Goal: Task Accomplishment & Management: Use online tool/utility

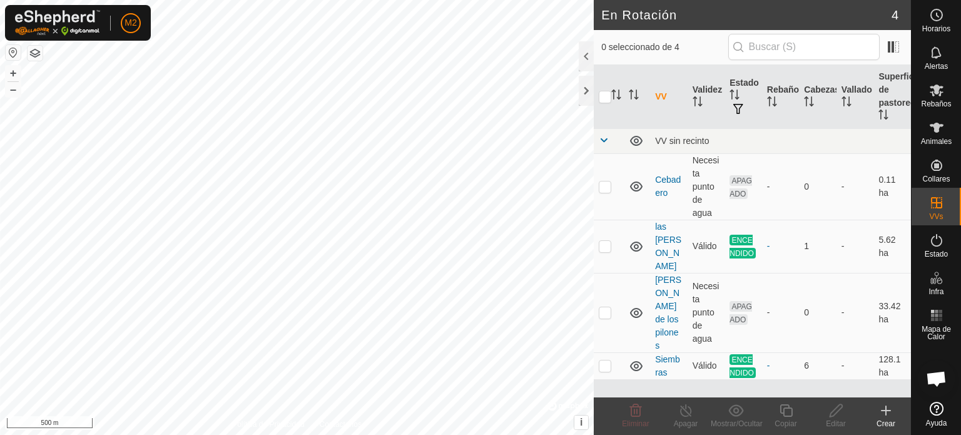
scroll to position [81, 0]
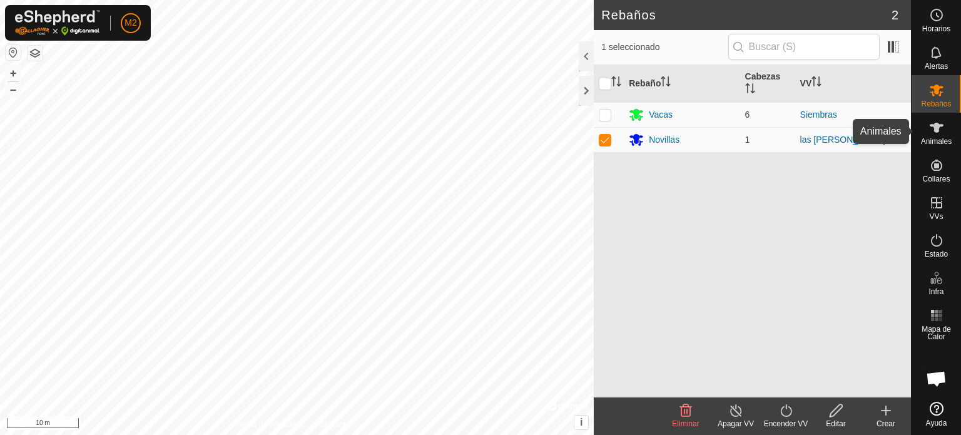
click at [941, 143] on span "Animales" at bounding box center [936, 142] width 31 height 8
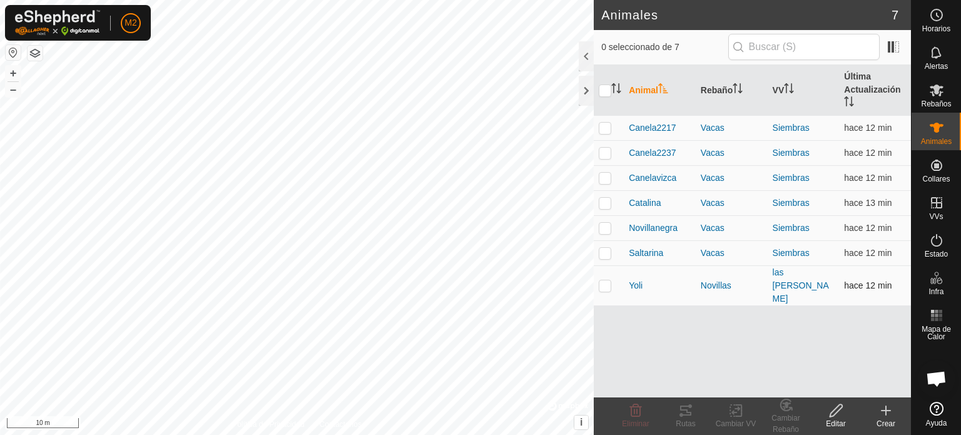
click at [603, 280] on p-checkbox at bounding box center [605, 285] width 13 height 10
checkbox input "true"
click at [687, 416] on icon at bounding box center [685, 410] width 15 height 15
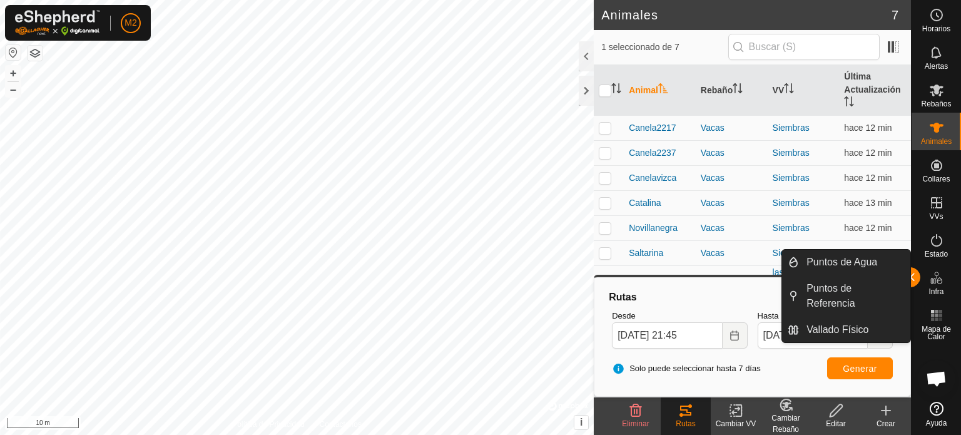
click at [933, 285] on es-infrastructure-svg-icon at bounding box center [936, 278] width 23 height 20
click at [859, 255] on link "Puntos de Agua" at bounding box center [854, 262] width 111 height 25
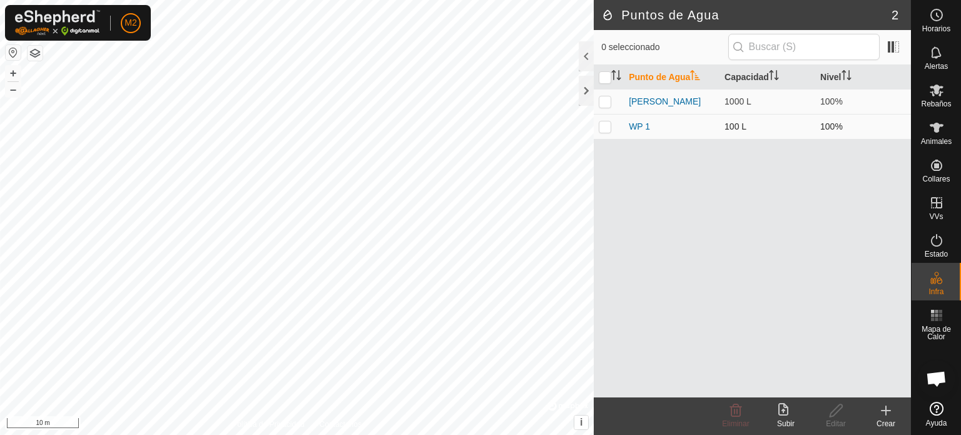
click at [610, 126] on p-checkbox at bounding box center [605, 126] width 13 height 10
drag, startPoint x: 610, startPoint y: 126, endPoint x: 709, endPoint y: 282, distance: 184.8
click at [709, 282] on div "Punto de Agua Capacidad Nivel [PERSON_NAME] 1000 L 100% WP 1 100 L 100%" at bounding box center [752, 231] width 317 height 332
click at [608, 125] on p-checkbox at bounding box center [605, 126] width 13 height 10
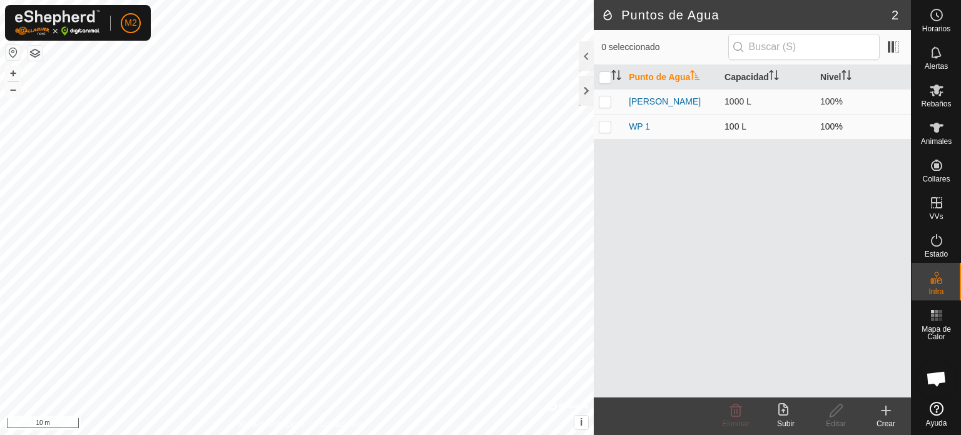
checkbox input "true"
click at [835, 411] on icon at bounding box center [836, 410] width 16 height 15
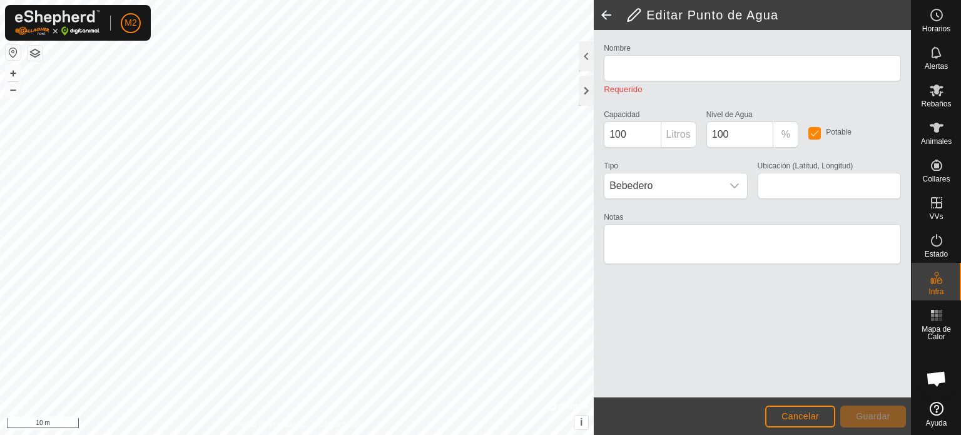
type input "WP 1"
type input "40.103491, -4.651326"
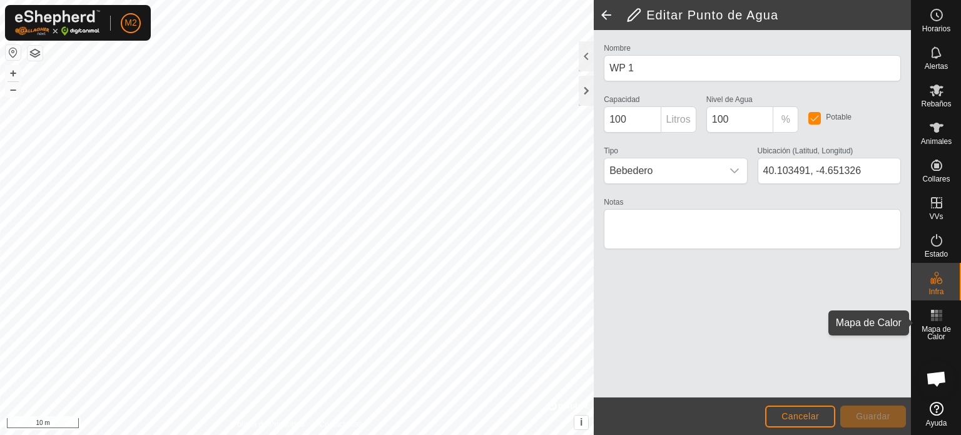
click at [933, 325] on span "Mapa de Calor" at bounding box center [936, 332] width 43 height 15
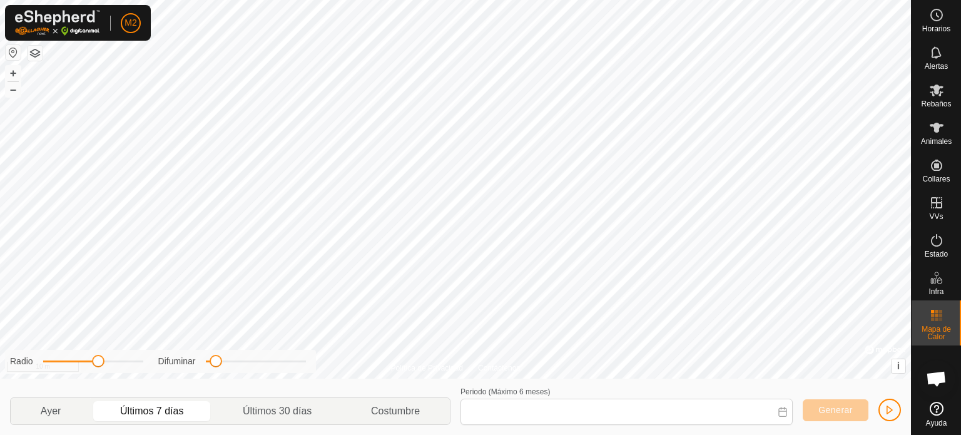
type input "[DATE] - [DATE]"
click at [940, 126] on icon at bounding box center [937, 128] width 14 height 10
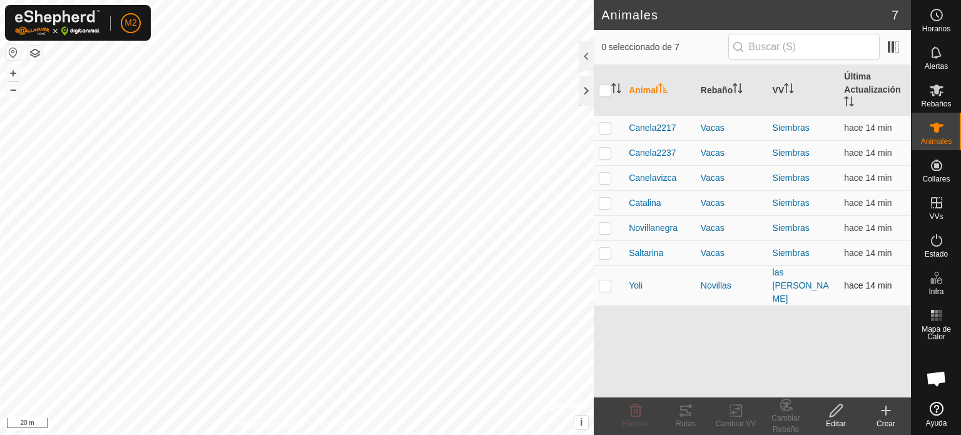
click at [606, 280] on p-checkbox at bounding box center [605, 285] width 13 height 10
checkbox input "true"
click at [928, 373] on span "Chat abierto" at bounding box center [936, 380] width 21 height 18
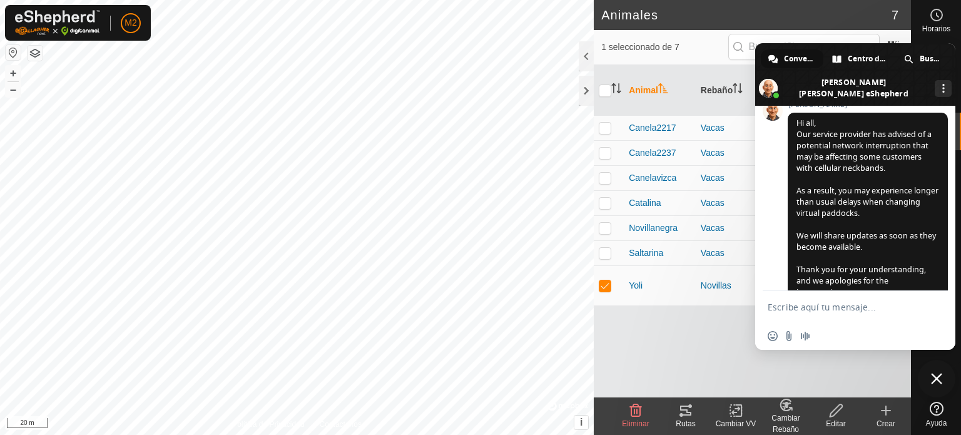
scroll to position [512, 0]
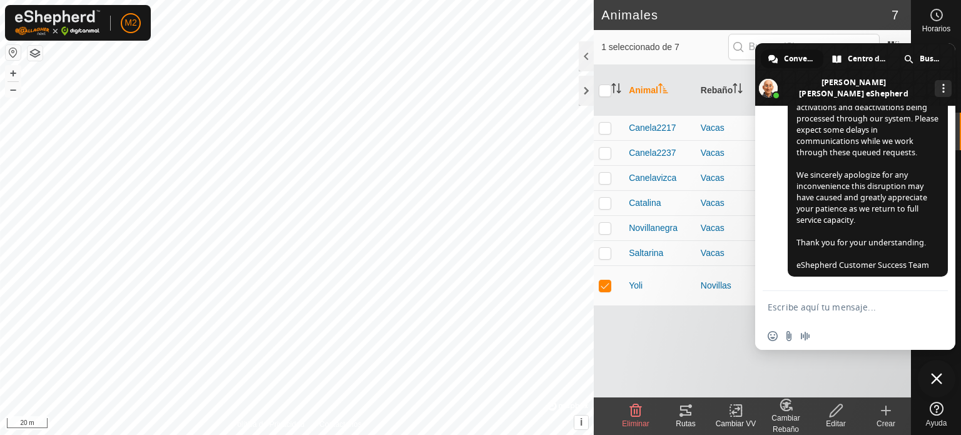
click at [857, 304] on textarea "Escribe aquí tu mensaje..." at bounding box center [842, 307] width 148 height 11
type textarea "como baja el nivel de un punto de agua"
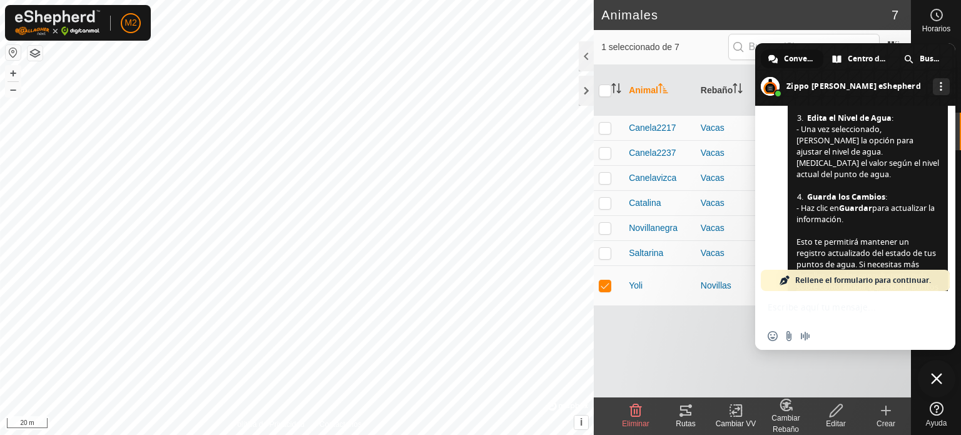
scroll to position [913, 0]
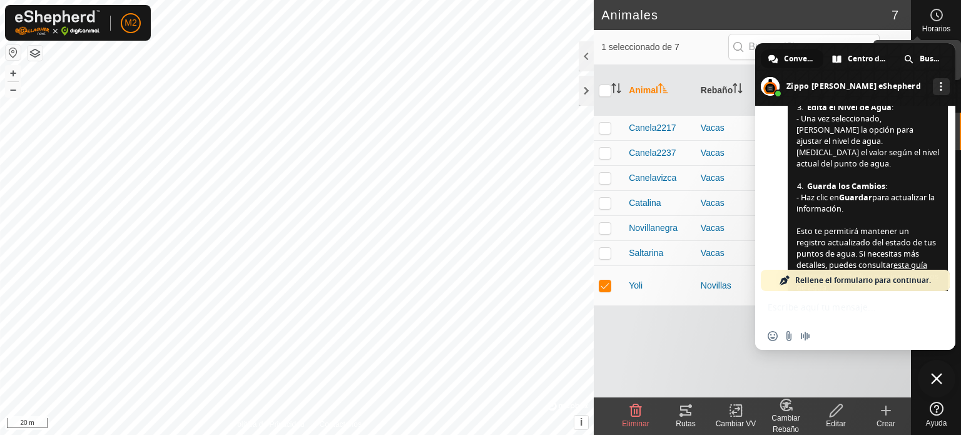
click at [943, 14] on icon at bounding box center [936, 15] width 15 height 15
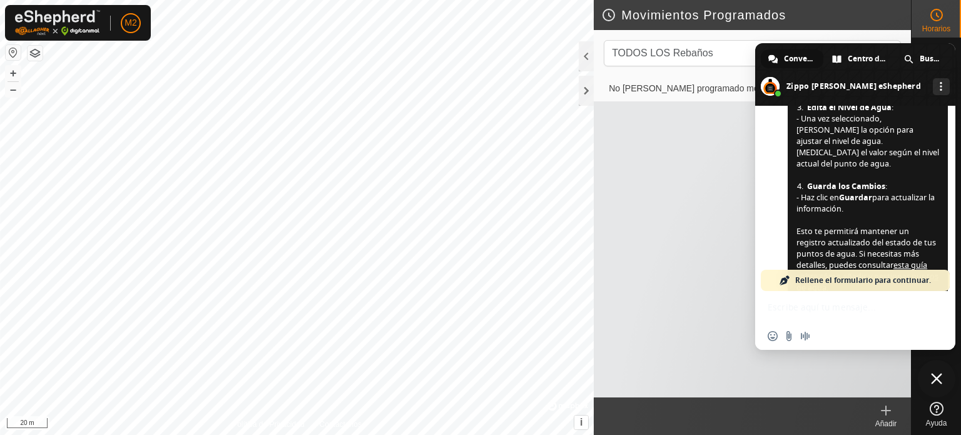
click at [756, 146] on div "[PERSON_NAME] eShepherd ¡Hola! ¿En qué te puedo ayudar? Martes, 16 Septiembre […" at bounding box center [855, 198] width 200 height 185
click at [769, 150] on div "[PERSON_NAME] eShepherd ¡Hola! ¿En qué te puedo ayudar? Martes, 16 Septiembre […" at bounding box center [855, 198] width 200 height 185
click at [807, 305] on div "Insertar un emoji Enviar un archivo Grabar mensaje de audio" at bounding box center [855, 320] width 200 height 59
click at [880, 331] on div "Insertar un emoji Enviar un archivo Grabar mensaje de audio" at bounding box center [855, 336] width 200 height 28
click at [934, 377] on span "Cerrar el chat" at bounding box center [936, 378] width 11 height 11
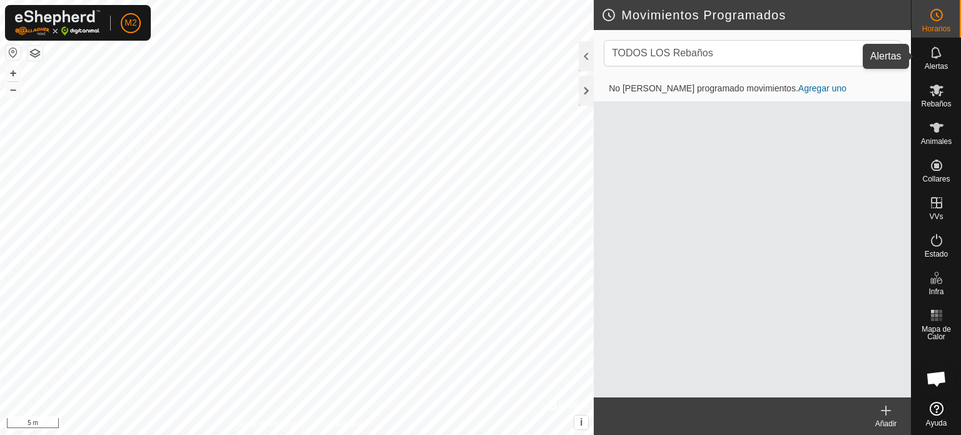
click at [941, 64] on span "Alertas" at bounding box center [936, 67] width 23 height 8
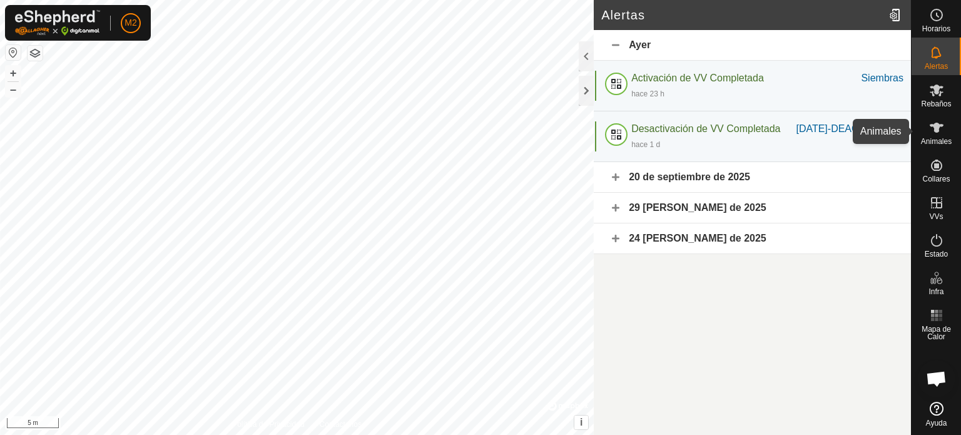
click at [930, 125] on icon at bounding box center [937, 128] width 14 height 10
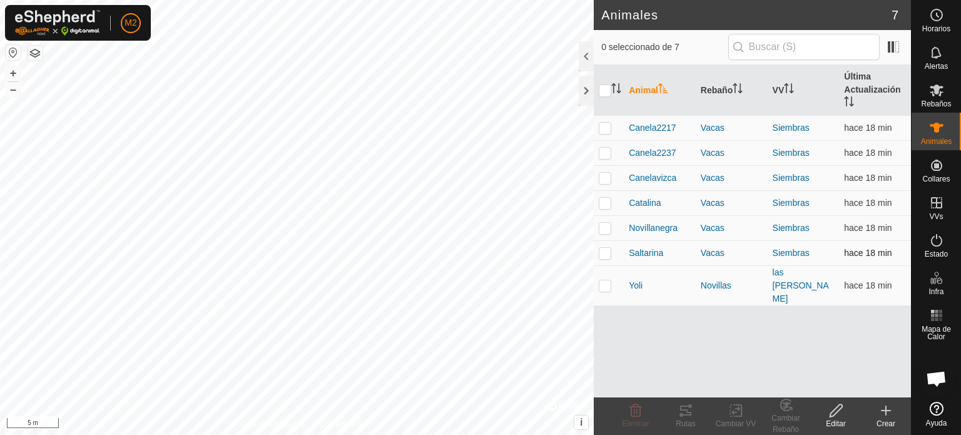
click at [608, 245] on td at bounding box center [609, 252] width 30 height 25
checkbox input "true"
click at [688, 416] on icon at bounding box center [685, 410] width 15 height 15
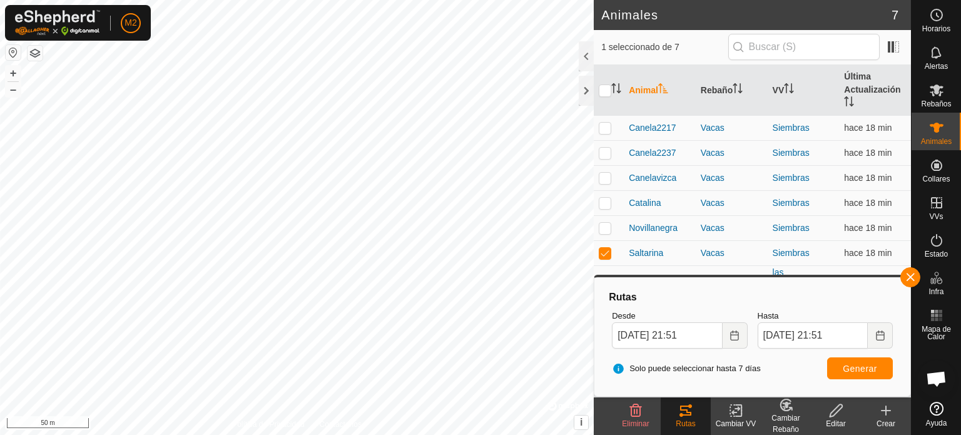
click at [0, 0] on html "M2 Horarios Alertas Rebaños Animales Collares VVs Estado Infra Mapa de Calor Ay…" at bounding box center [480, 217] width 961 height 435
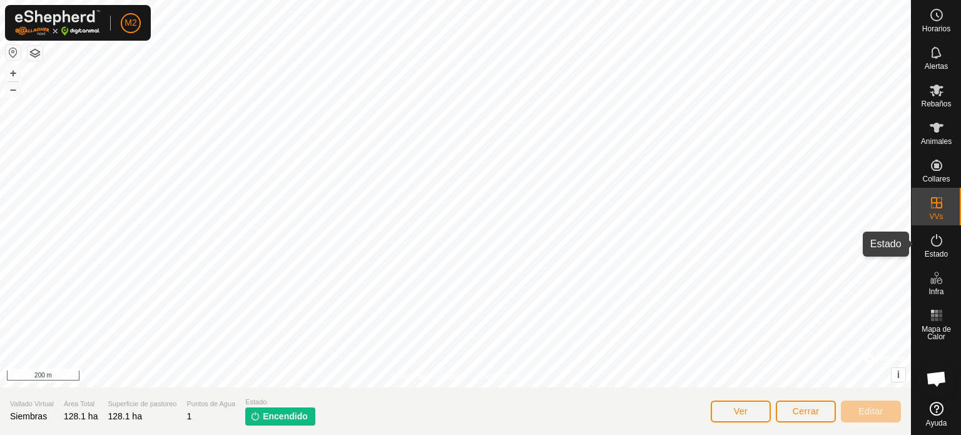
click at [938, 245] on icon at bounding box center [936, 240] width 11 height 13
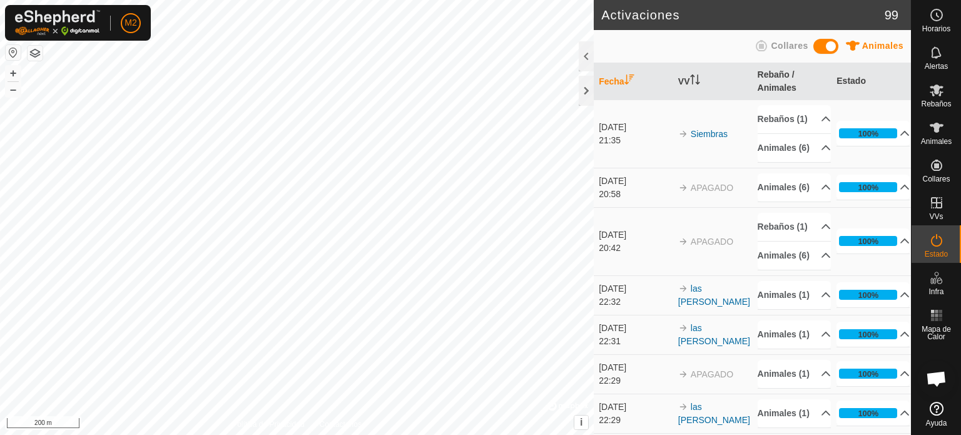
click at [773, 44] on span "Collares" at bounding box center [789, 46] width 37 height 10
click at [831, 44] on span at bounding box center [825, 46] width 25 height 15
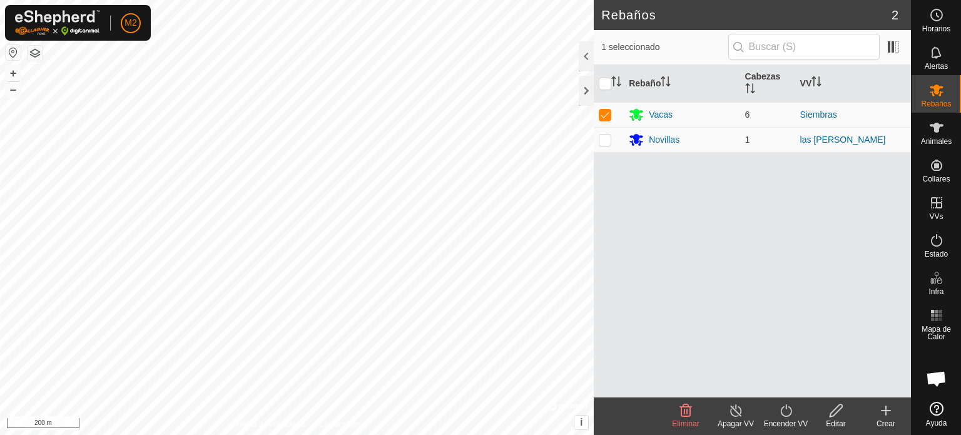
click at [781, 414] on icon at bounding box center [785, 410] width 11 height 13
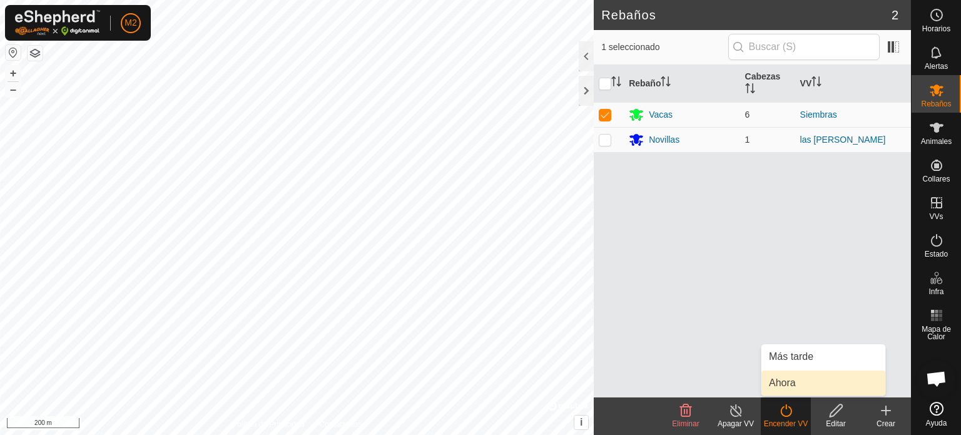
click at [779, 391] on link "Ahora" at bounding box center [823, 382] width 124 height 25
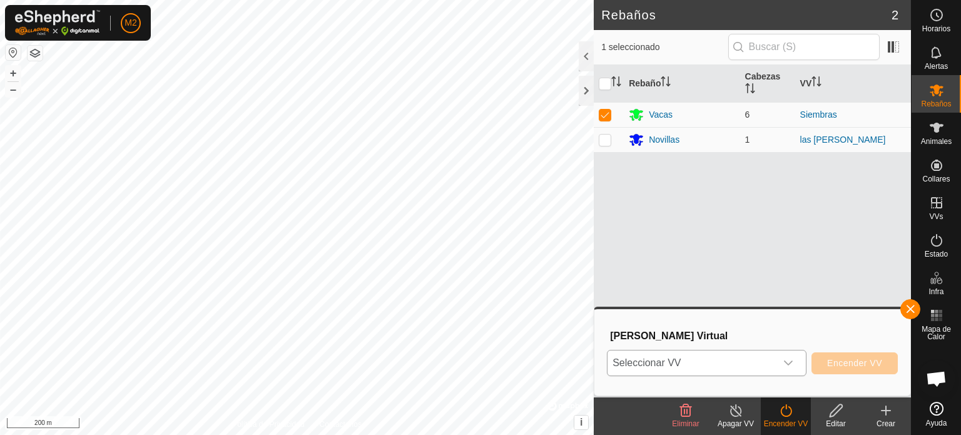
click at [785, 363] on icon "dropdown trigger" at bounding box center [788, 363] width 10 height 10
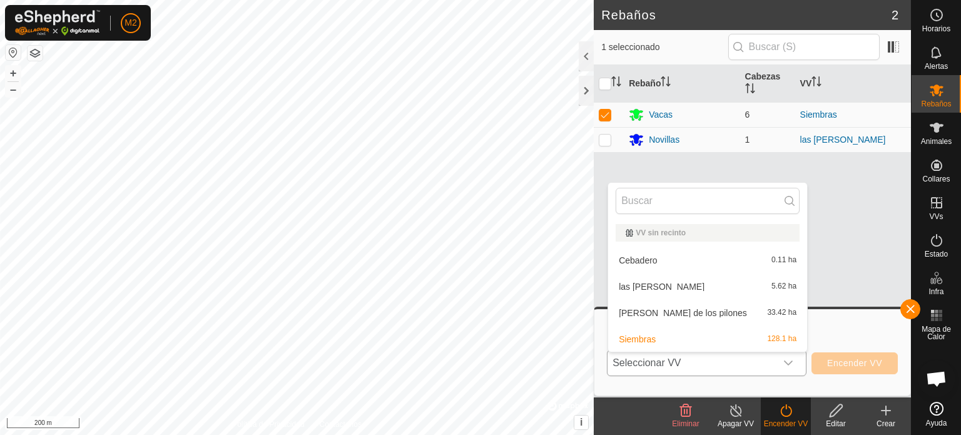
click at [768, 332] on li "Siembras 128.1 ha" at bounding box center [707, 339] width 199 height 25
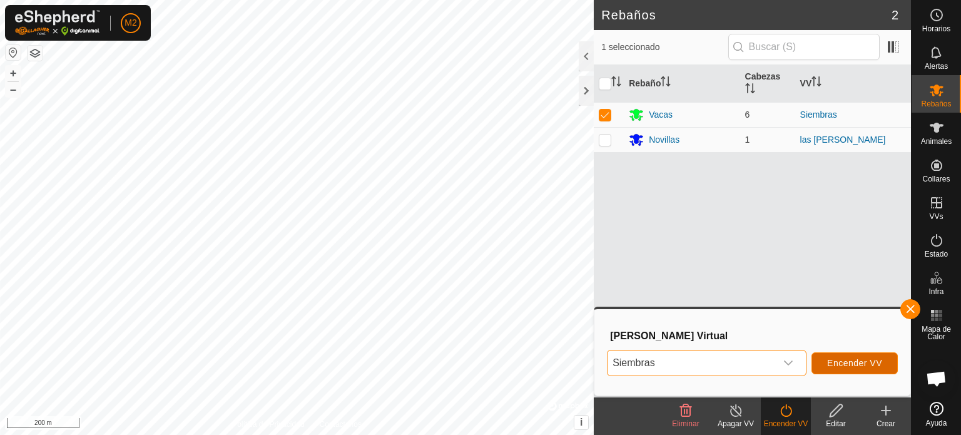
click at [840, 362] on span "Encender VV" at bounding box center [854, 363] width 55 height 10
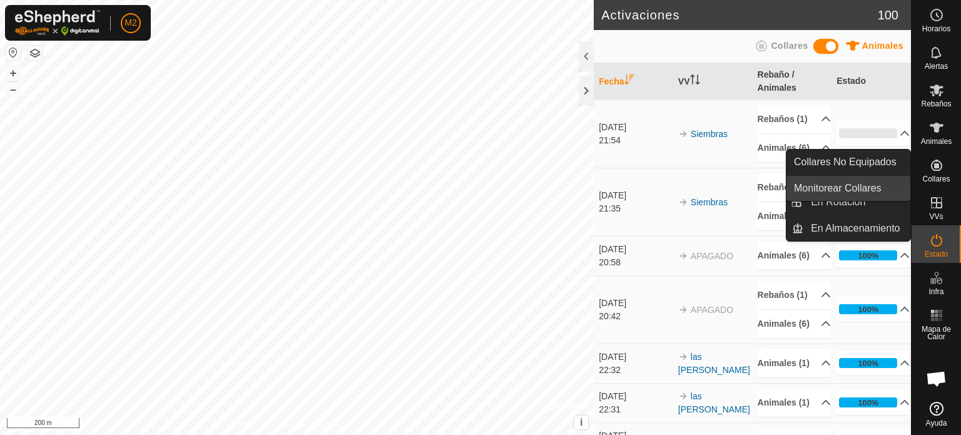
click at [874, 181] on link "Monitorear Collares" at bounding box center [848, 188] width 124 height 25
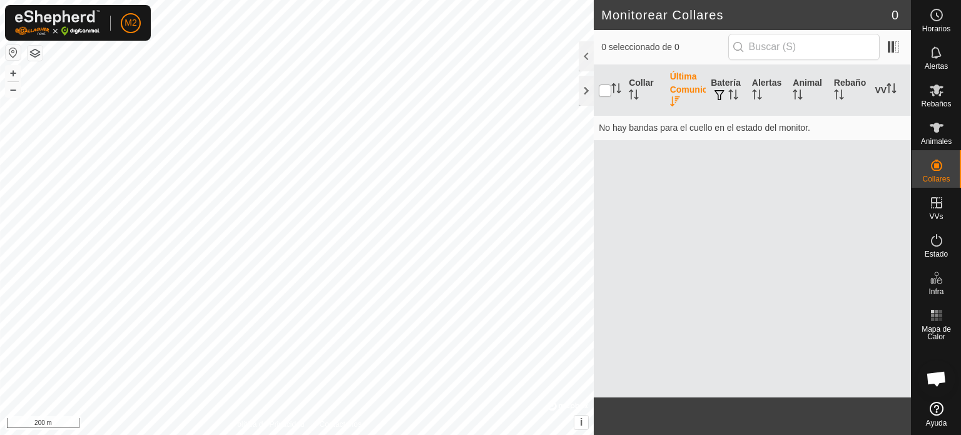
click at [606, 87] on input "checkbox" at bounding box center [605, 90] width 13 height 13
click at [604, 89] on input "checkbox" at bounding box center [605, 90] width 13 height 13
checkbox input "true"
click at [821, 45] on input "text" at bounding box center [803, 47] width 151 height 26
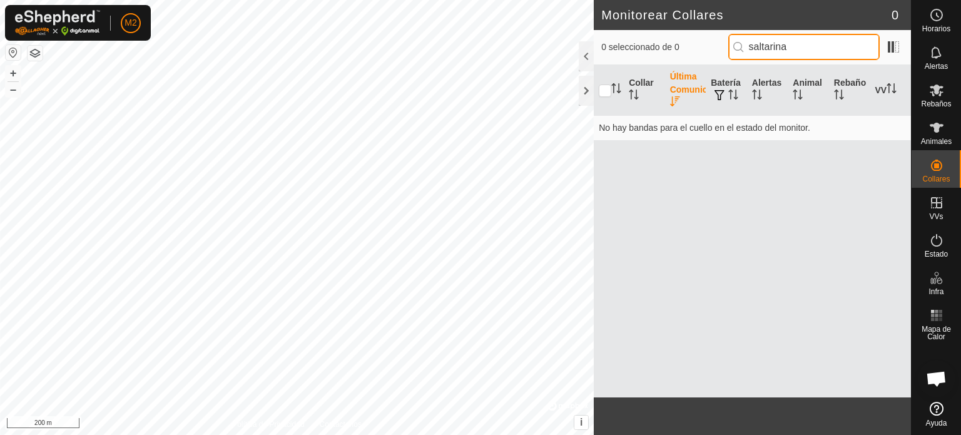
type input "saltarina"
click at [608, 89] on input "checkbox" at bounding box center [605, 90] width 13 height 13
checkbox input "false"
click at [929, 384] on span "Chat abierto" at bounding box center [936, 380] width 21 height 18
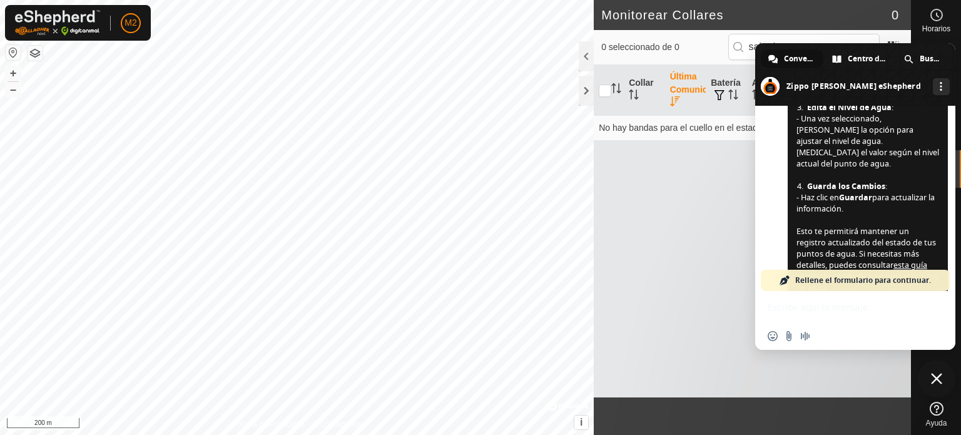
scroll to position [1153, 0]
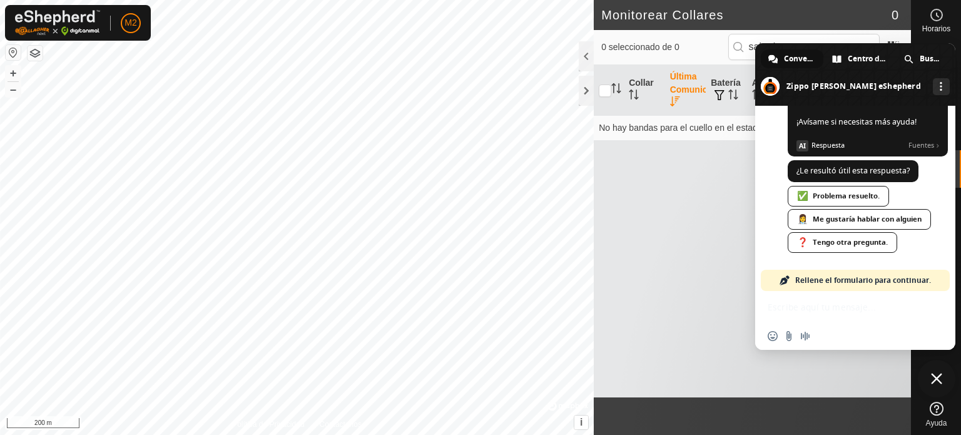
click at [826, 337] on div "Insertar un emoji Enviar un archivo Grabar mensaje de audio" at bounding box center [855, 336] width 200 height 28
click at [845, 192] on div "✅ Problema resuelto." at bounding box center [838, 196] width 101 height 21
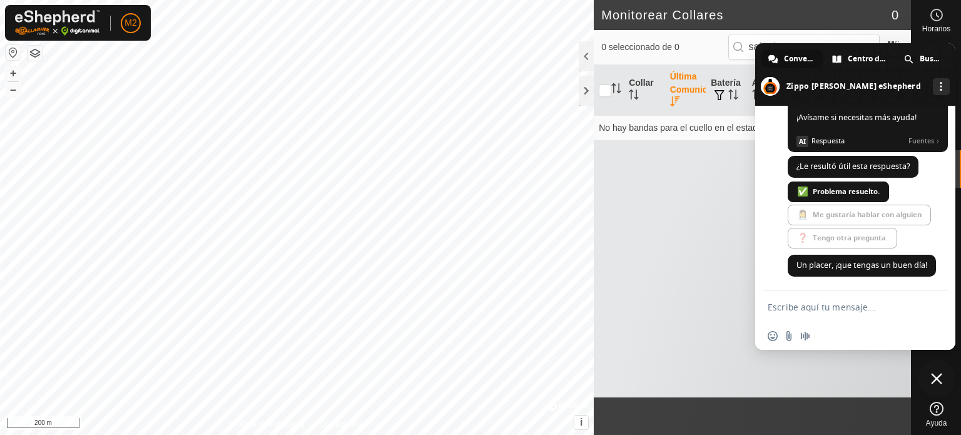
scroll to position [1157, 0]
click at [813, 310] on textarea "Escribe aquí tu mensaje..." at bounding box center [842, 307] width 148 height 11
type textarea "monitorear collares"
click at [928, 313] on span "Enviar" at bounding box center [933, 307] width 21 height 21
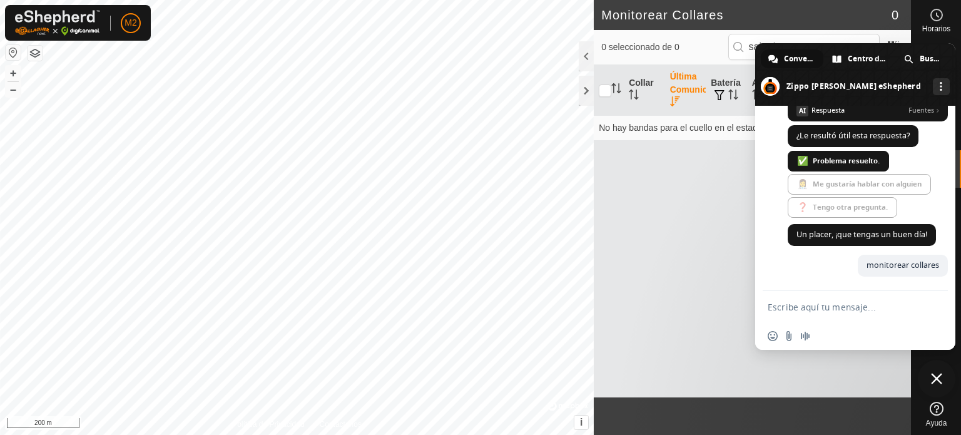
scroll to position [1189, 0]
click at [928, 313] on div at bounding box center [933, 307] width 20 height 19
